Goal: Transaction & Acquisition: Book appointment/travel/reservation

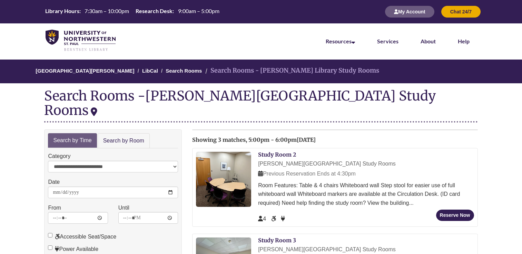
scroll to position [21, 0]
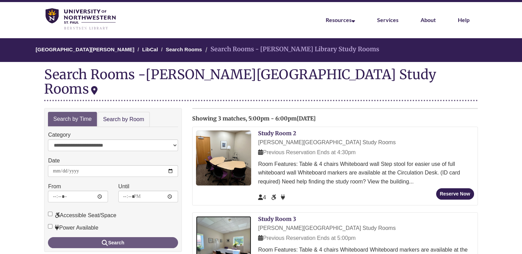
click at [242, 227] on img at bounding box center [223, 244] width 55 height 55
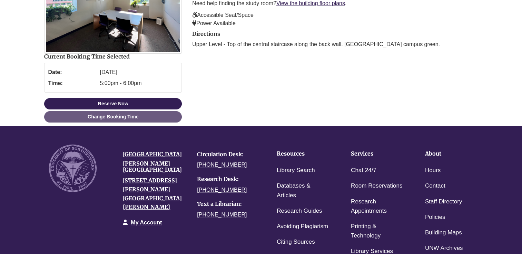
scroll to position [174, 0]
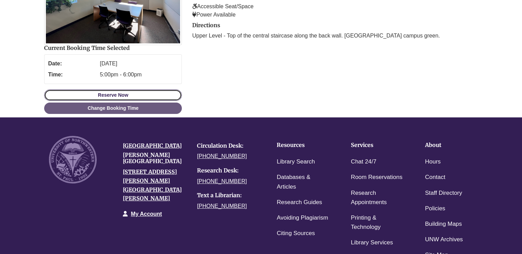
click at [143, 95] on button "Reserve Now" at bounding box center [113, 95] width 138 height 11
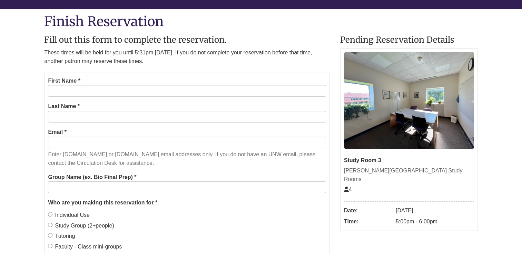
scroll to position [74, 0]
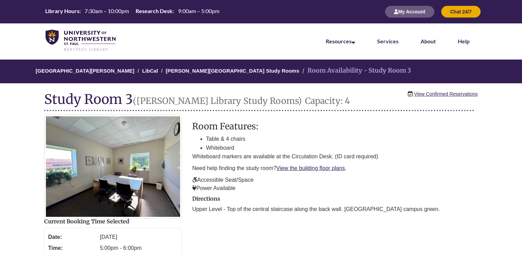
scroll to position [174, 0]
